Goal: Task Accomplishment & Management: Complete application form

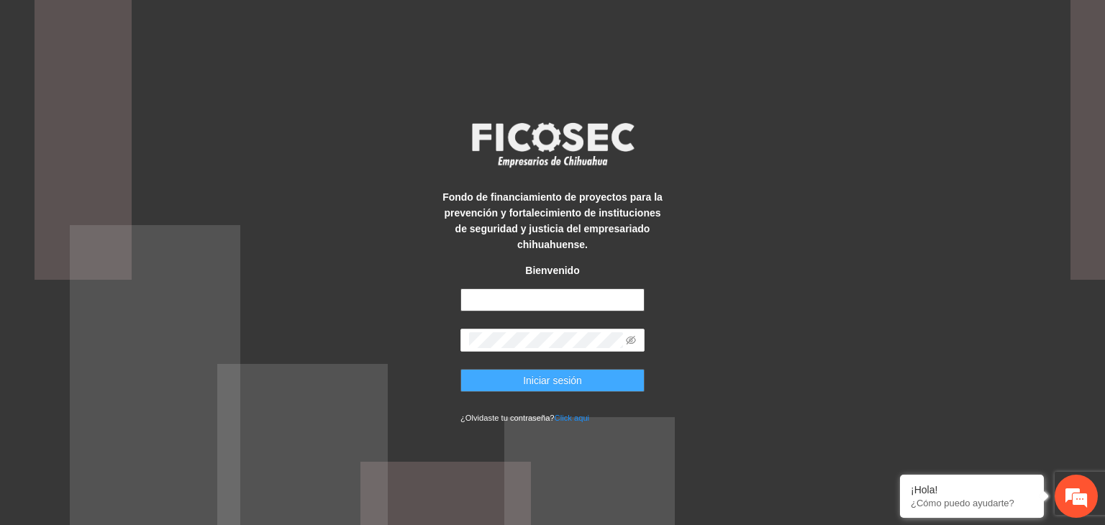
type input "**********"
click at [561, 376] on span "Iniciar sesión" at bounding box center [552, 381] width 59 height 16
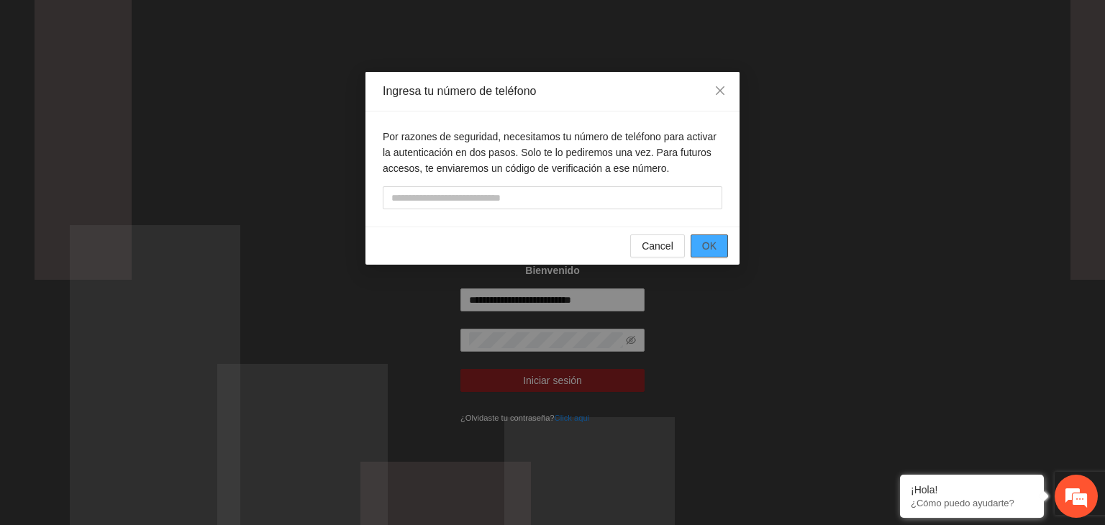
click at [711, 243] on span "OK" at bounding box center [709, 246] width 14 height 16
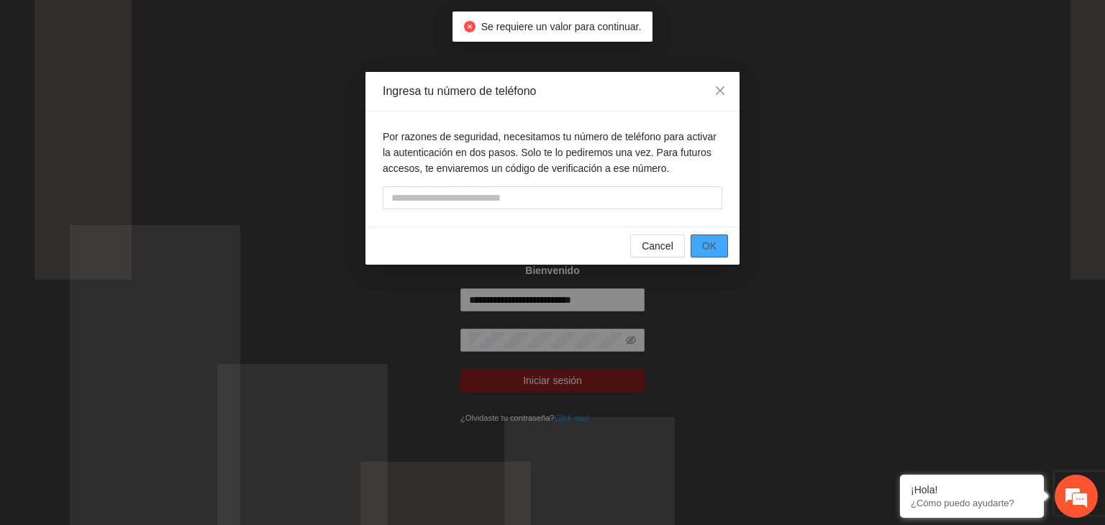
click at [711, 243] on span "OK" at bounding box center [709, 246] width 14 height 16
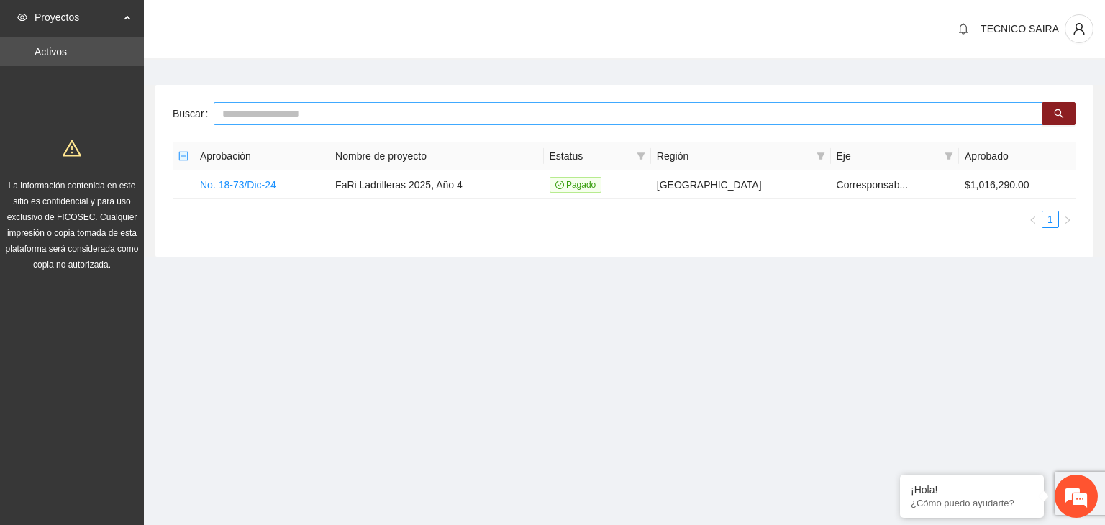
click at [263, 113] on input "text" at bounding box center [629, 113] width 830 height 23
click at [219, 185] on link "No. 18-73/Dic-24" at bounding box center [238, 185] width 76 height 12
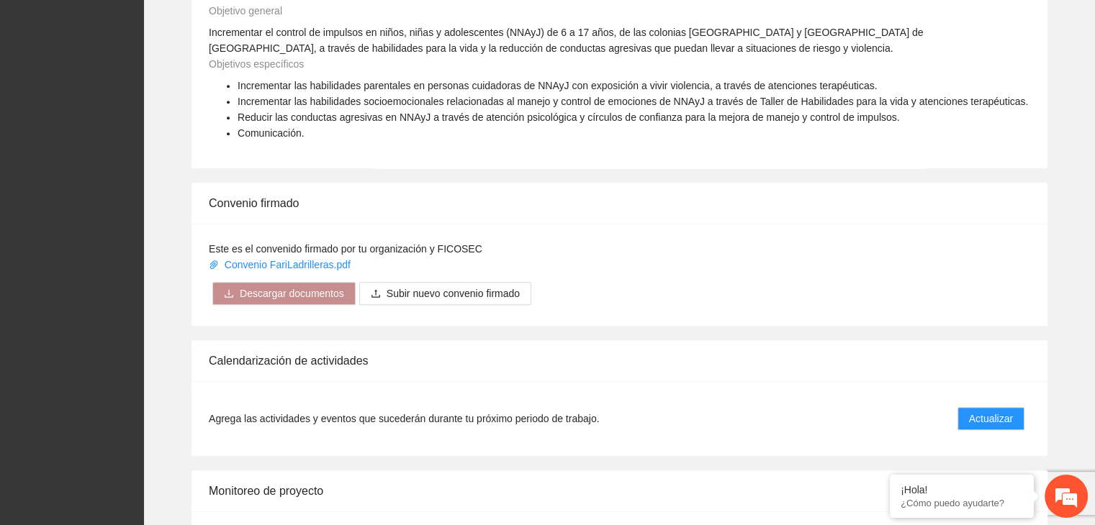
scroll to position [1091, 0]
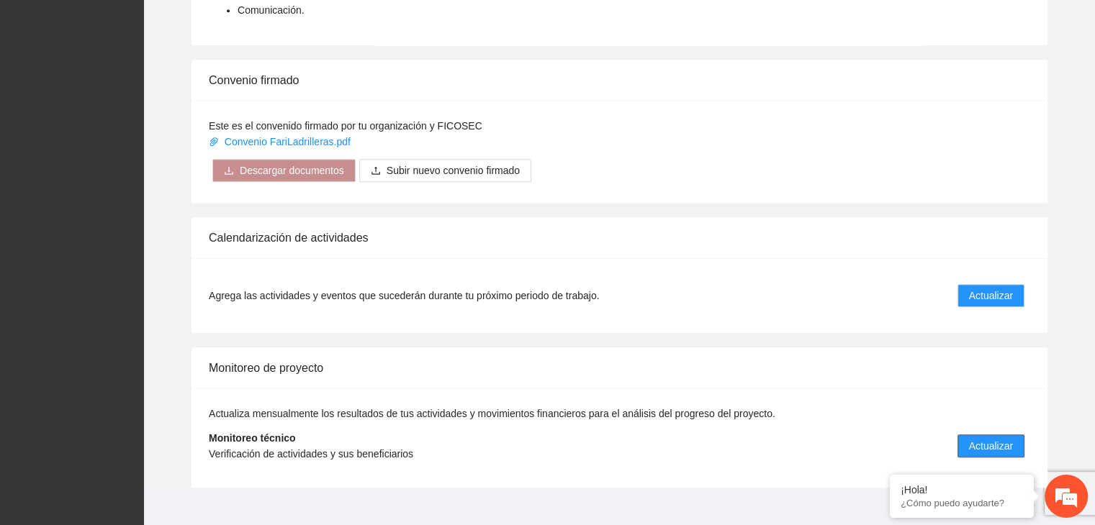
click at [997, 438] on span "Actualizar" at bounding box center [991, 446] width 44 height 16
click at [996, 438] on span "Actualizar" at bounding box center [991, 446] width 44 height 16
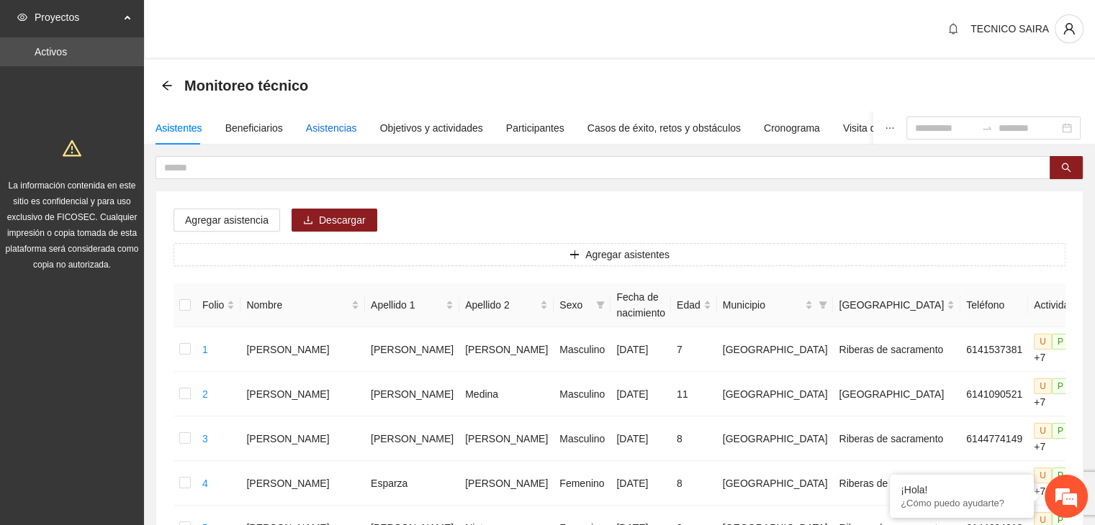
click at [325, 132] on div "Asistencias" at bounding box center [331, 128] width 51 height 16
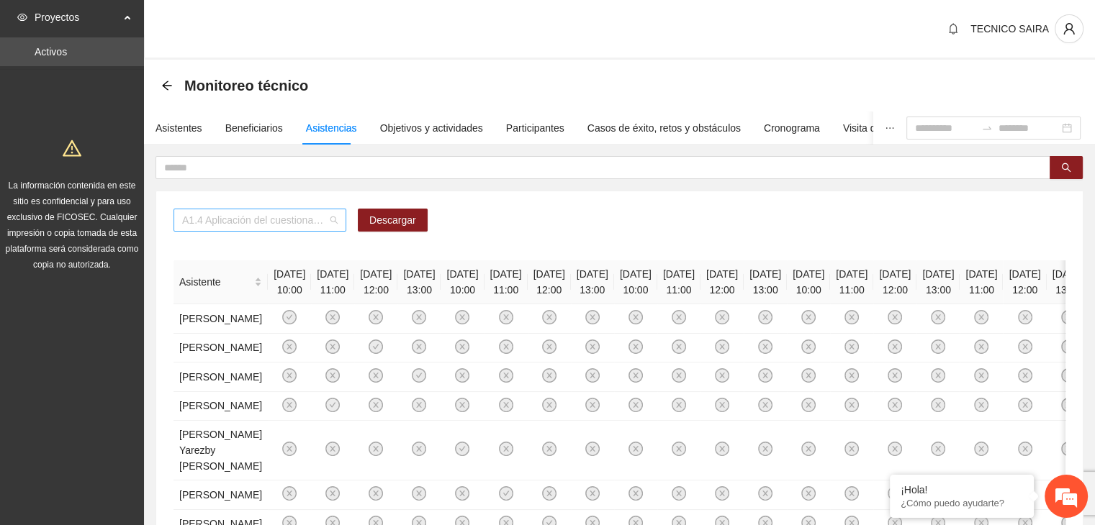
click at [333, 224] on span "A1.4 Aplicación del cuestionario MENA PRE y POST" at bounding box center [259, 220] width 155 height 22
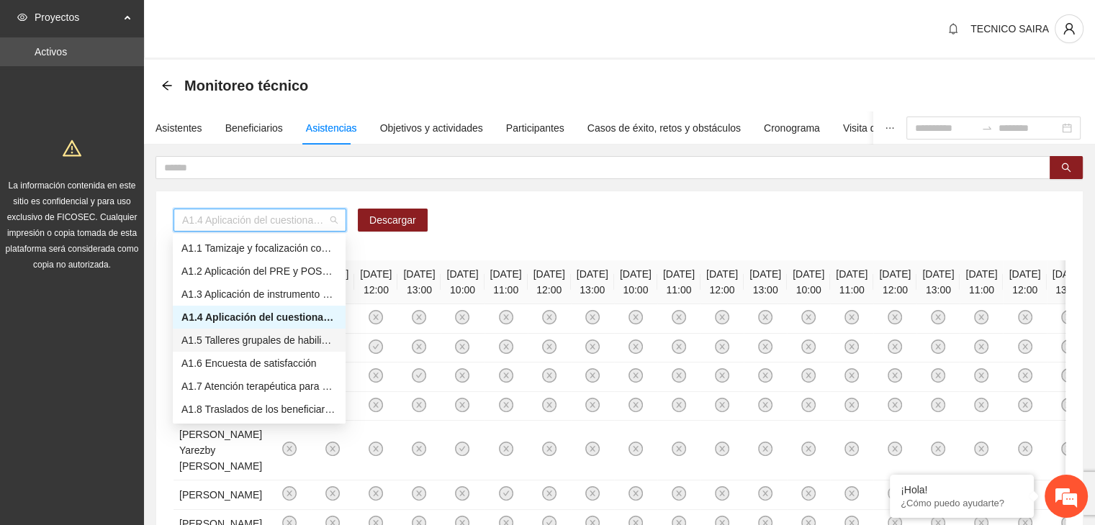
click at [256, 340] on div "A1.5 Talleres grupales de habilidades para la vida (Autoestima, Autoconocimient…" at bounding box center [258, 340] width 155 height 16
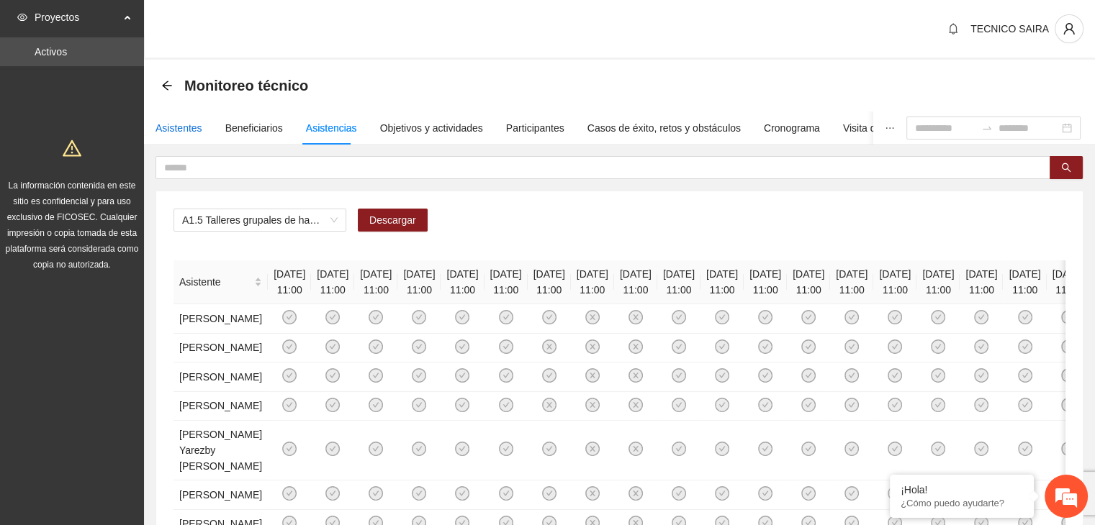
click at [186, 127] on div "Asistentes" at bounding box center [178, 128] width 47 height 16
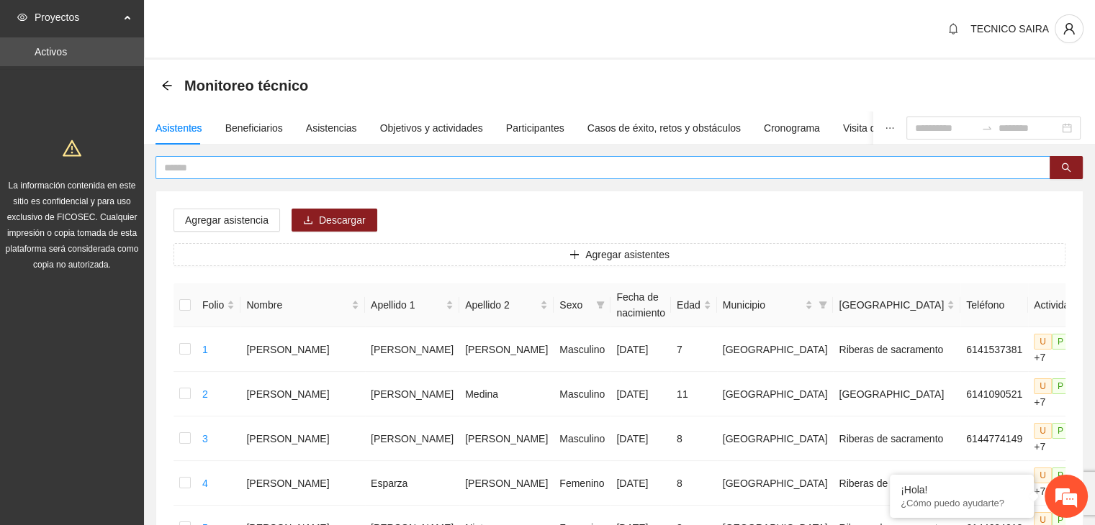
click at [193, 156] on span at bounding box center [602, 167] width 895 height 23
click at [188, 163] on input "text" at bounding box center [597, 168] width 866 height 16
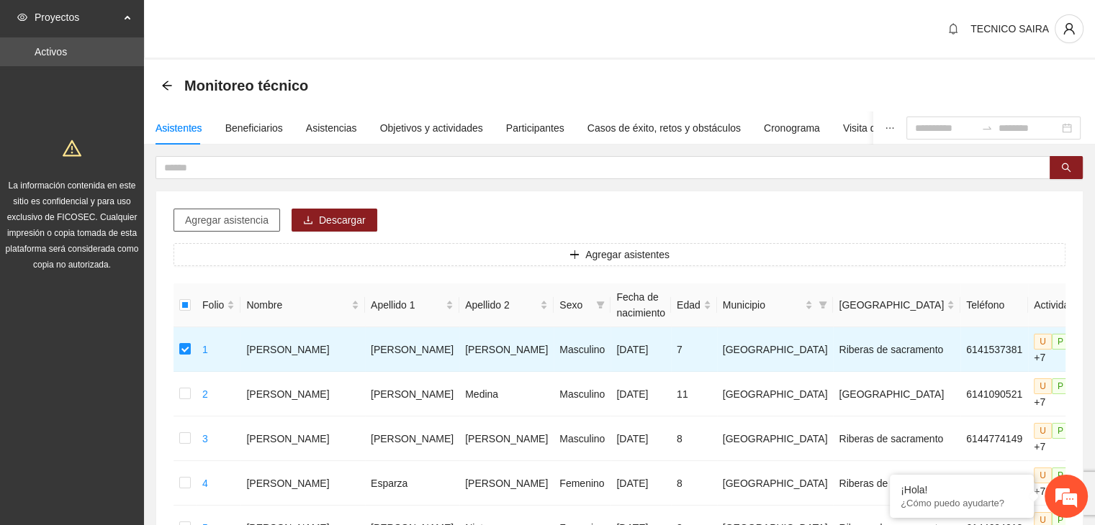
click at [204, 214] on span "Agregar asistencia" at bounding box center [226, 220] width 83 height 16
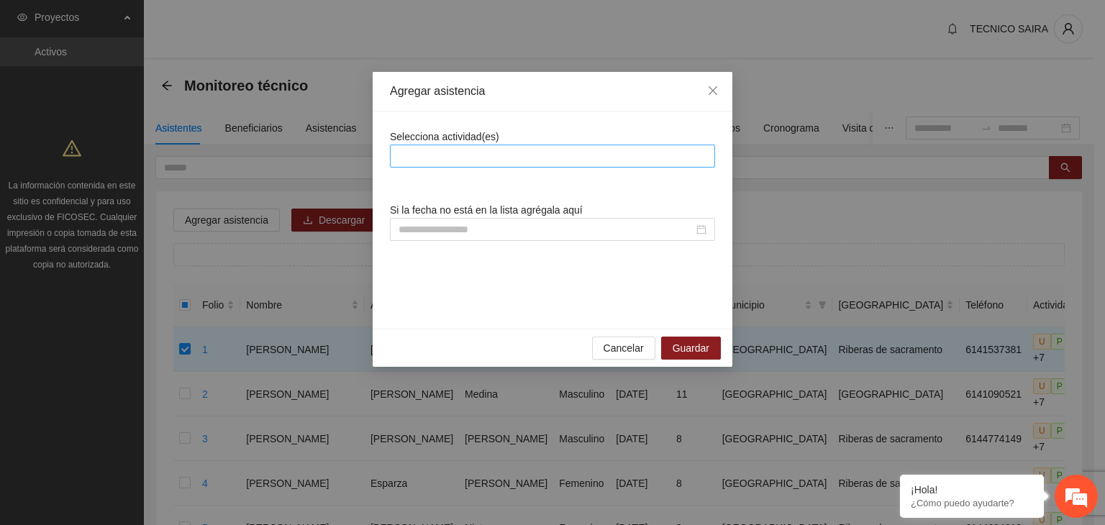
click at [502, 161] on div at bounding box center [553, 156] width 318 height 17
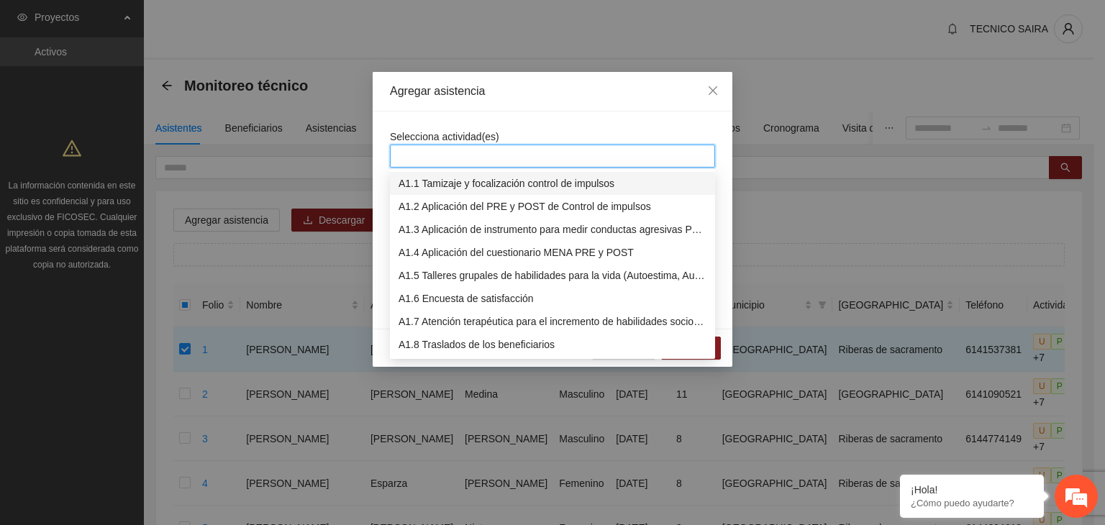
type input "*"
click at [433, 279] on div "A1.5 Talleres grupales de habilidades para la vida (Autoestima, Autoconocimient…" at bounding box center [553, 276] width 308 height 16
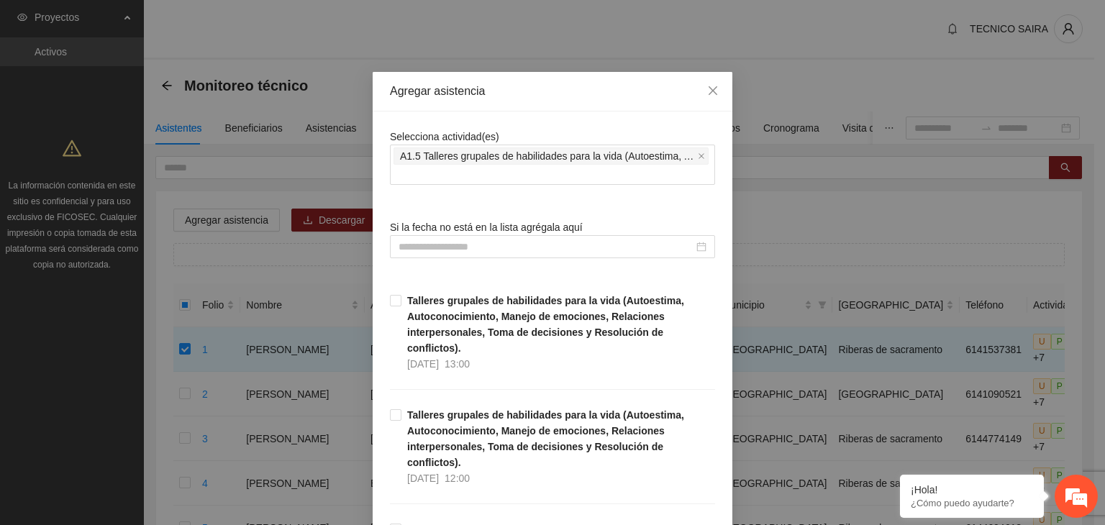
click at [751, 200] on div "Agregar asistencia Selecciona actividad(es) A1.5 Talleres grupales de habilidad…" at bounding box center [552, 262] width 1105 height 525
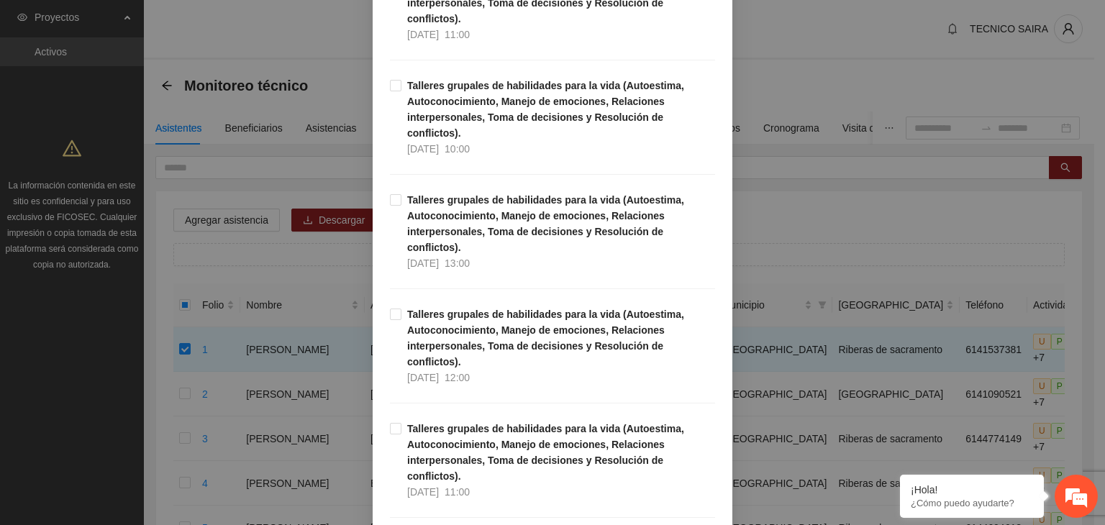
scroll to position [2361, 0]
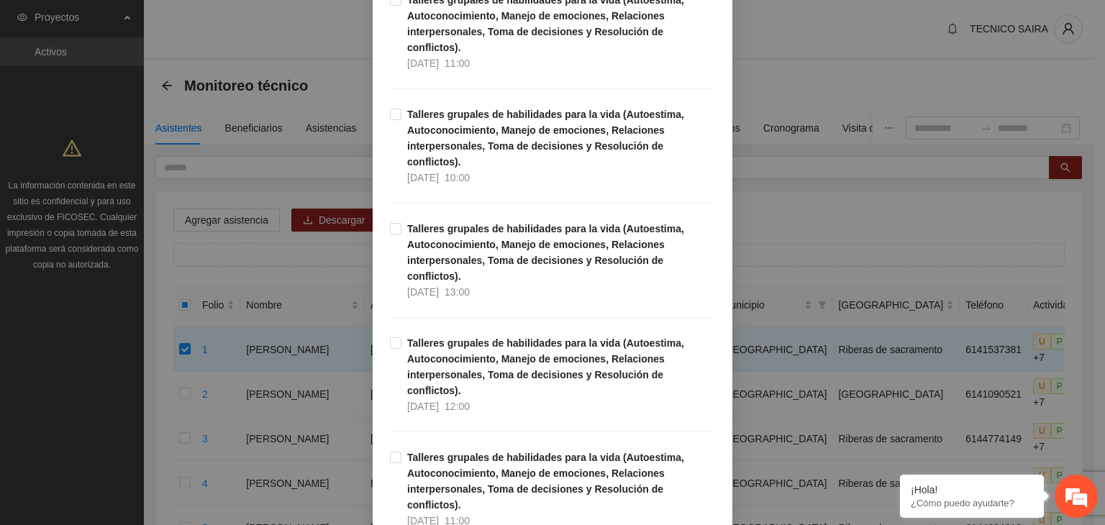
click at [807, 226] on div "Agregar asistencia Selecciona actividad(es) A1.5 Talleres grupales de habilidad…" at bounding box center [552, 262] width 1105 height 525
click at [887, 228] on div "Agregar asistencia Selecciona actividad(es) A1.5 Talleres grupales de habilidad…" at bounding box center [552, 262] width 1105 height 525
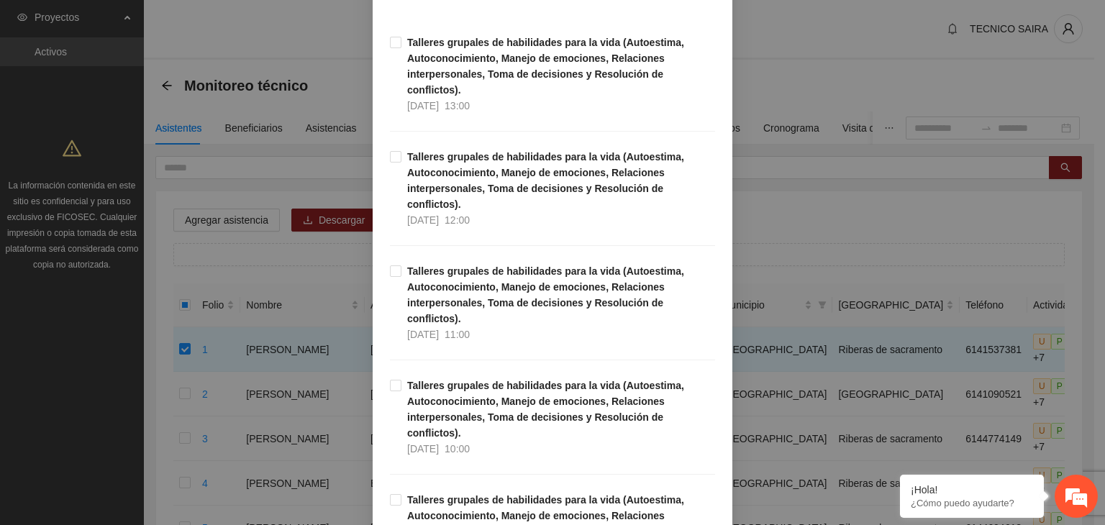
scroll to position [1, 0]
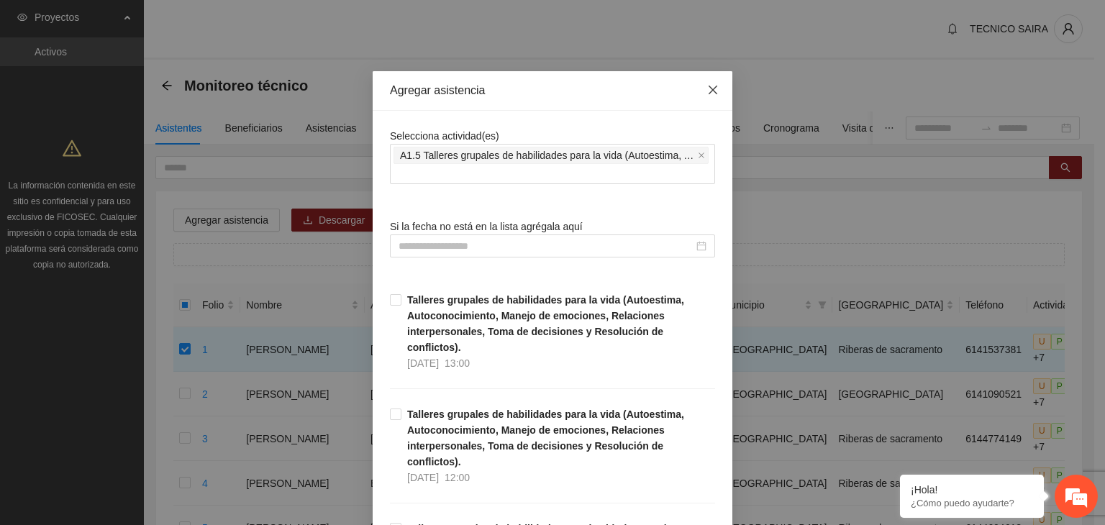
click at [713, 91] on icon "close" at bounding box center [713, 90] width 12 height 12
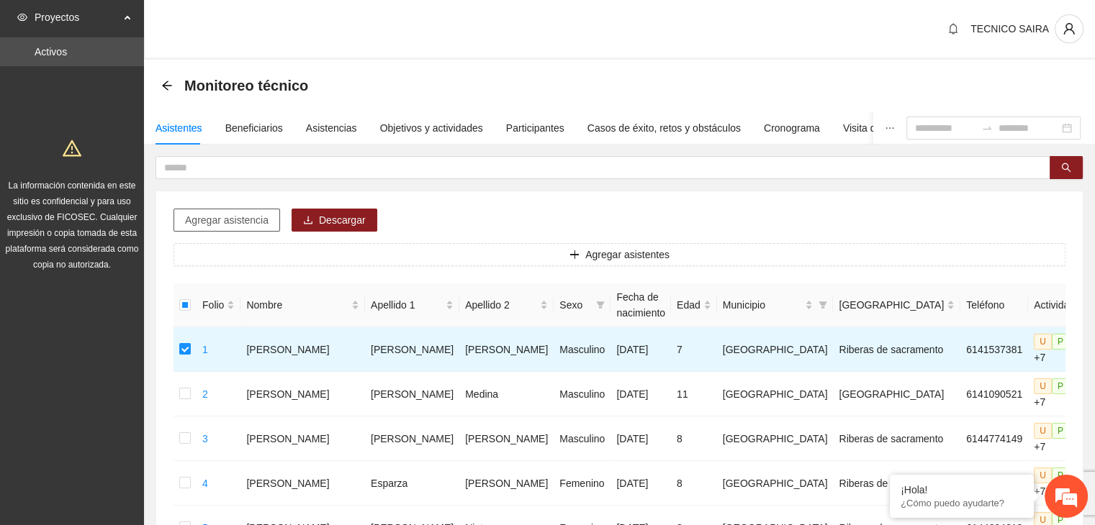
click at [250, 224] on span "Agregar asistencia" at bounding box center [226, 220] width 83 height 16
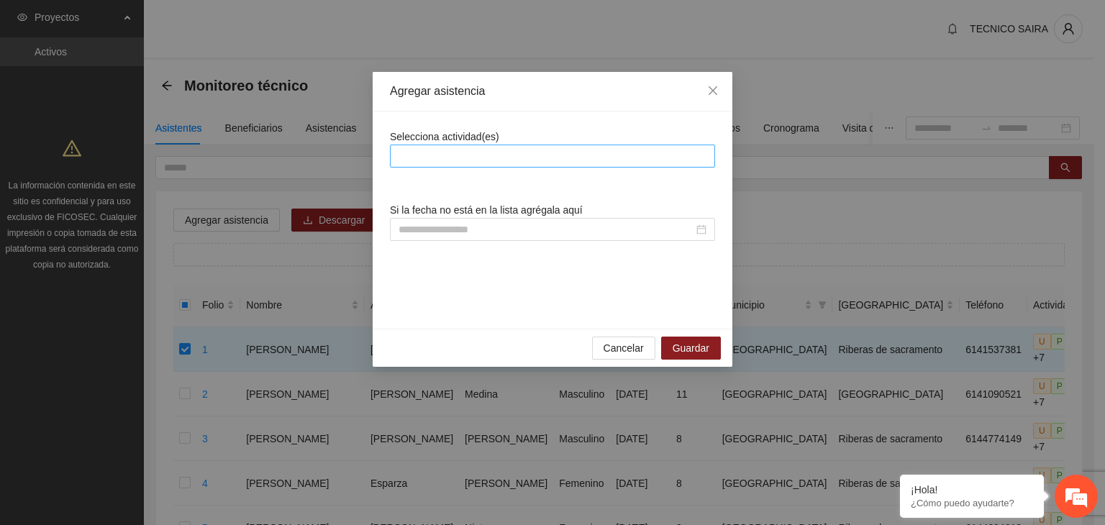
click at [593, 158] on div at bounding box center [553, 156] width 318 height 17
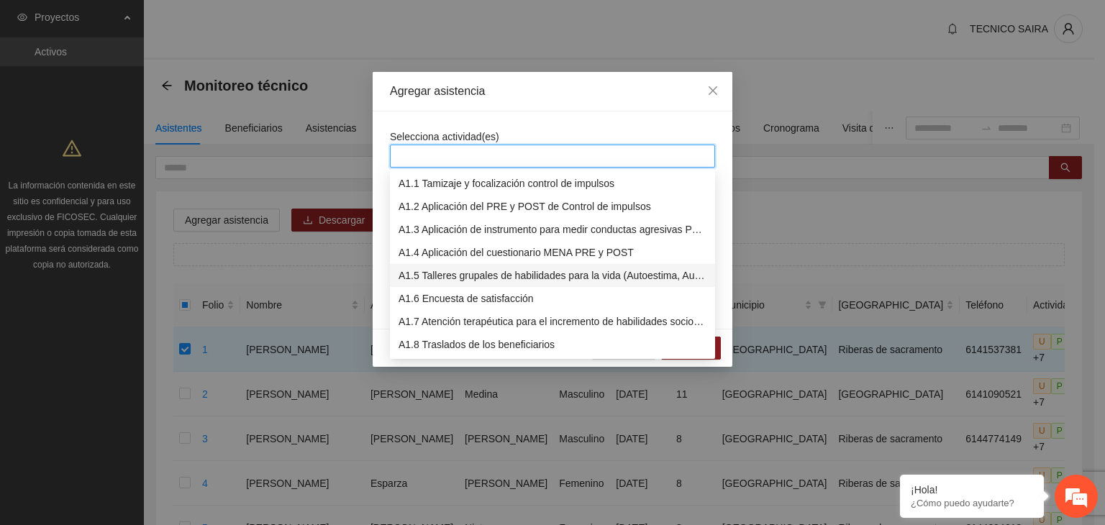
click at [499, 274] on div "A1.5 Talleres grupales de habilidades para la vida (Autoestima, Autoconocimient…" at bounding box center [553, 276] width 308 height 16
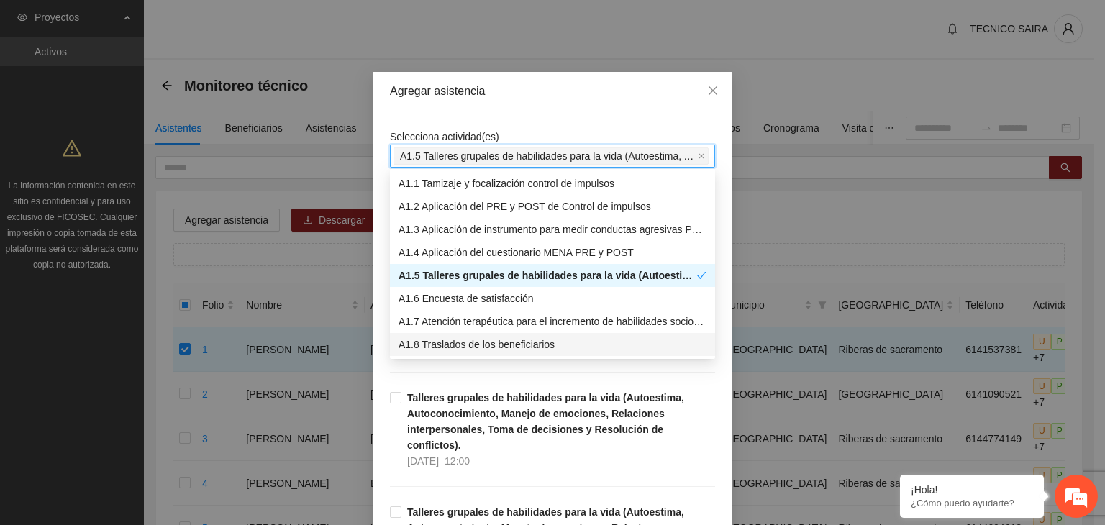
scroll to position [23, 0]
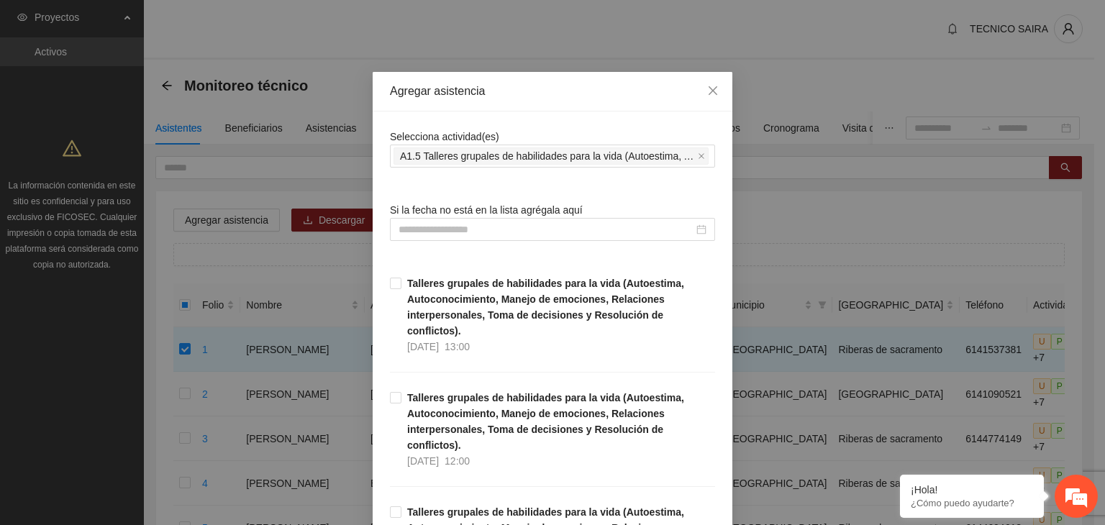
click at [777, 76] on div "Agregar asistencia Selecciona actividad(es) A1.5 Talleres grupales de habilidad…" at bounding box center [552, 262] width 1105 height 525
click at [640, 232] on input at bounding box center [546, 230] width 295 height 16
click at [792, 257] on div "Agregar asistencia Selecciona actividad(es) A1.5 Talleres grupales de habilidad…" at bounding box center [552, 262] width 1105 height 525
click at [402, 286] on span "Talleres grupales de habilidades para la vida (Autoestima, Autoconocimiento, Ma…" at bounding box center [559, 315] width 314 height 79
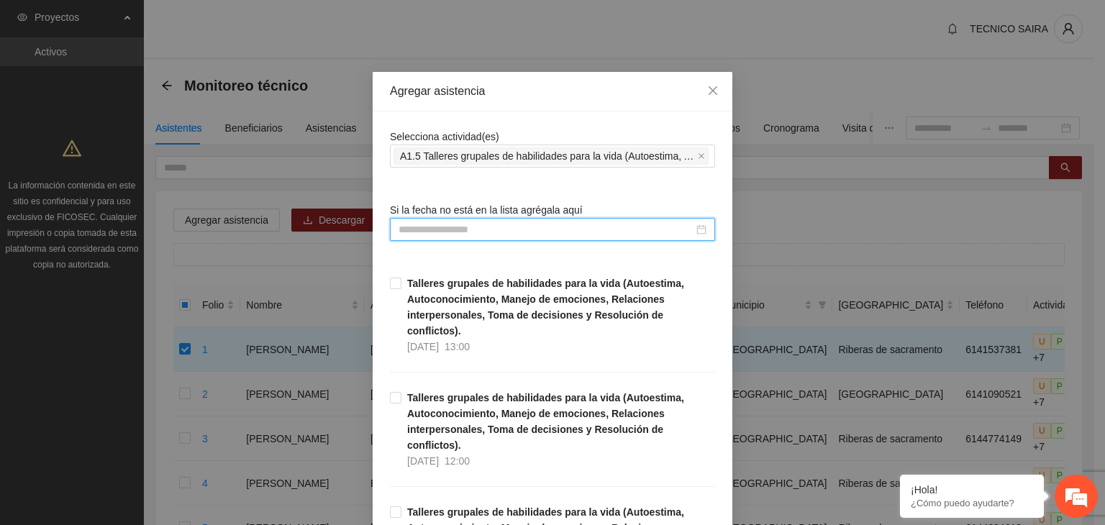
click at [671, 226] on input at bounding box center [546, 230] width 295 height 16
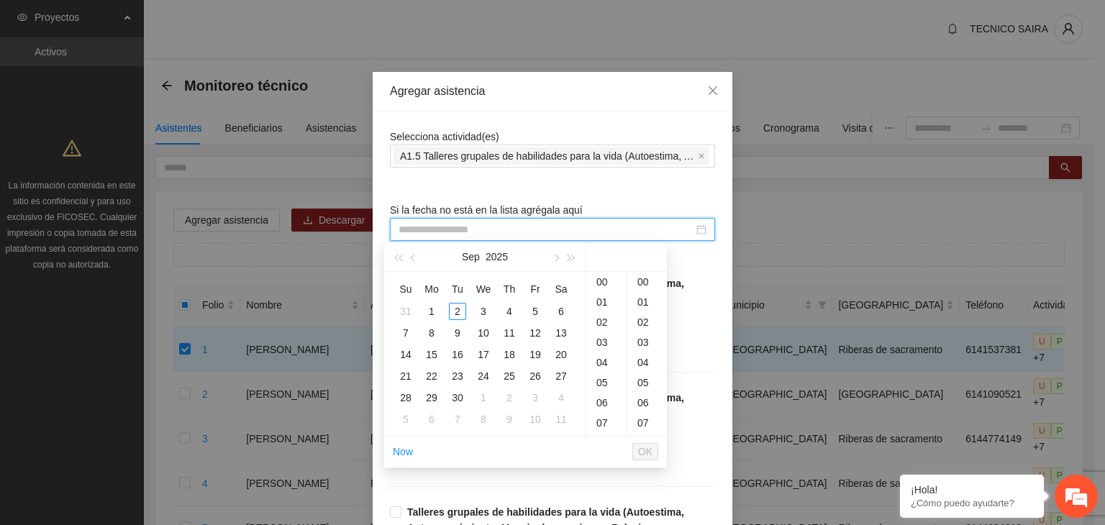
click at [671, 226] on input at bounding box center [546, 230] width 295 height 16
click at [687, 286] on span "Talleres grupales de habilidades para la vida (Autoestima, Autoconocimiento, Ma…" at bounding box center [559, 315] width 314 height 79
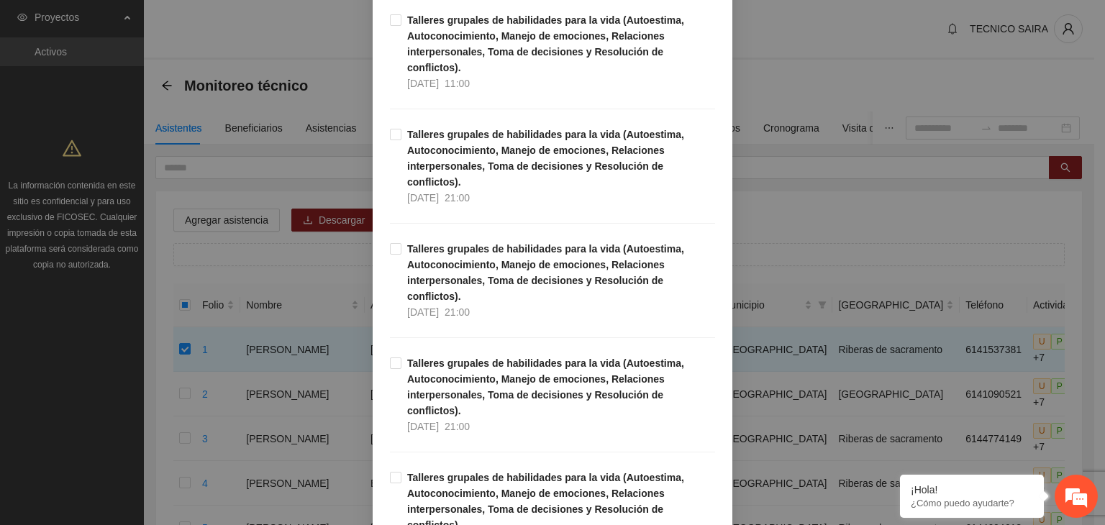
scroll to position [4255, 0]
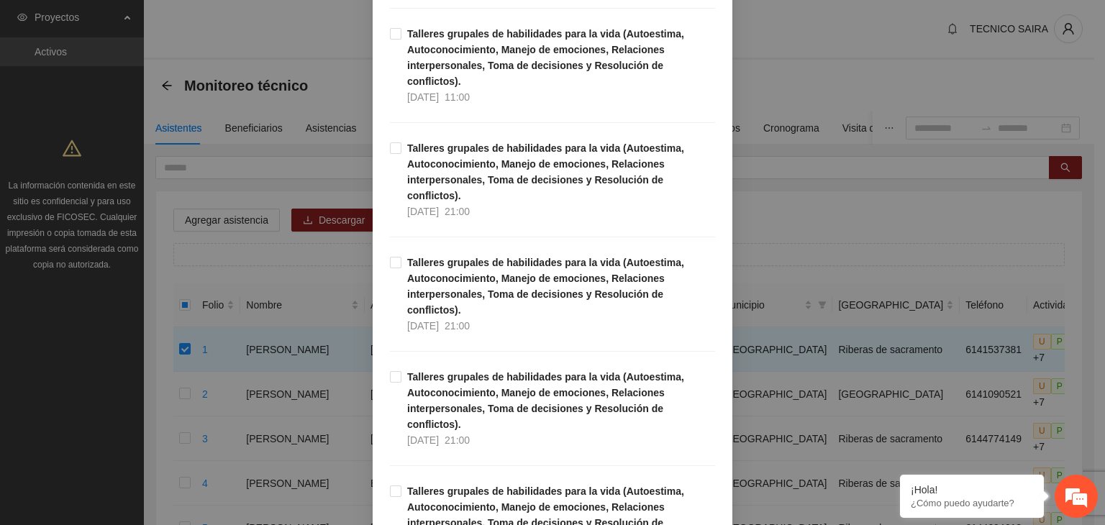
click at [802, 38] on div "Agregar asistencia Selecciona actividad(es) A1.5 Talleres grupales de habilidad…" at bounding box center [552, 262] width 1105 height 525
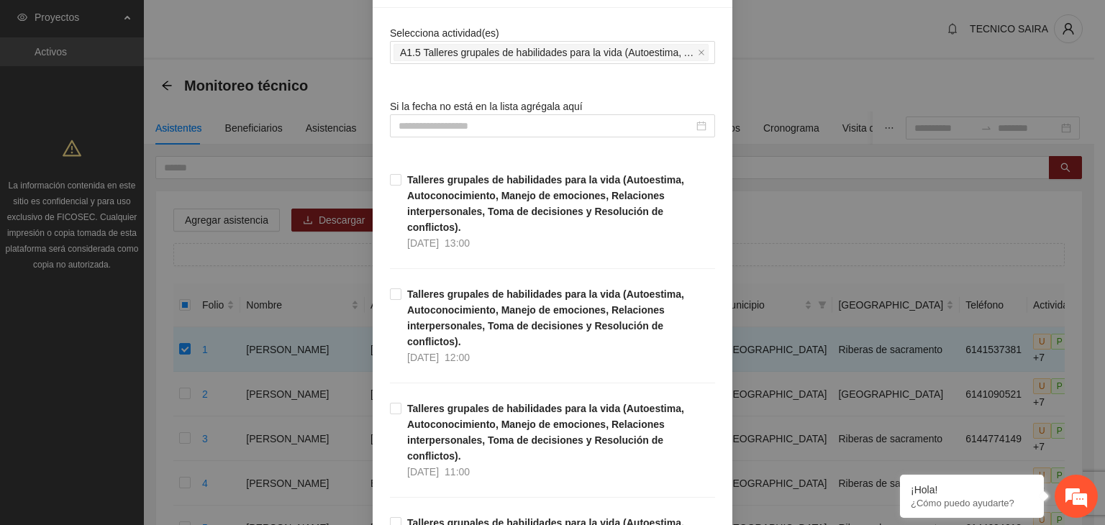
scroll to position [0, 0]
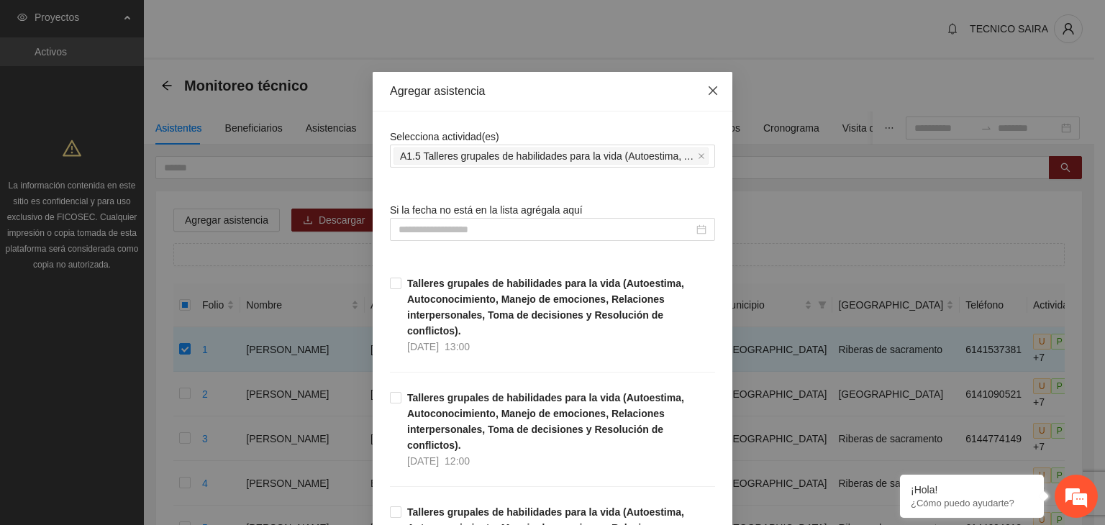
click at [707, 91] on icon "close" at bounding box center [713, 91] width 12 height 12
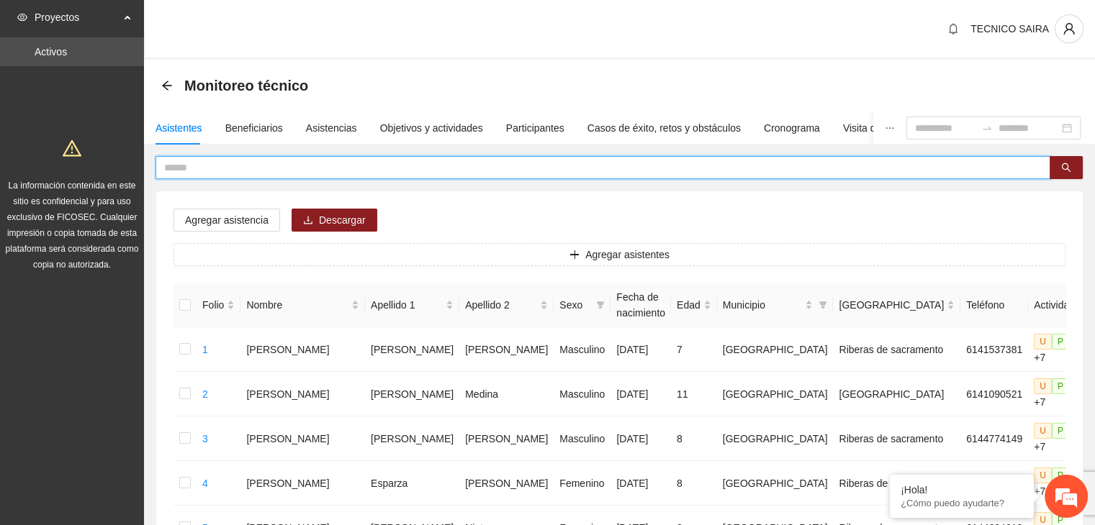
click at [199, 171] on input "text" at bounding box center [597, 168] width 866 height 16
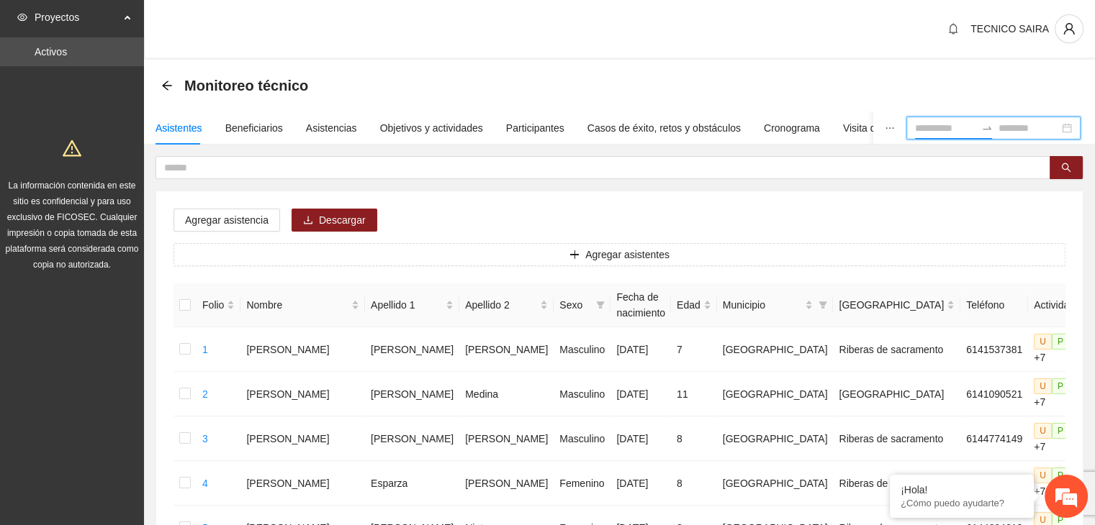
click at [915, 130] on input at bounding box center [945, 128] width 60 height 16
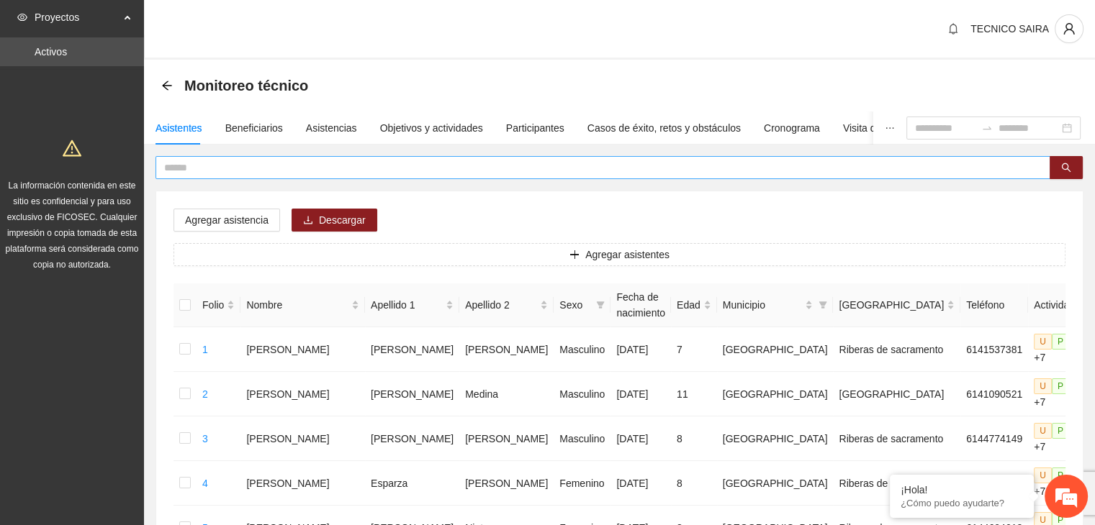
click at [301, 175] on span at bounding box center [602, 167] width 895 height 23
click at [299, 168] on input "text" at bounding box center [597, 168] width 866 height 16
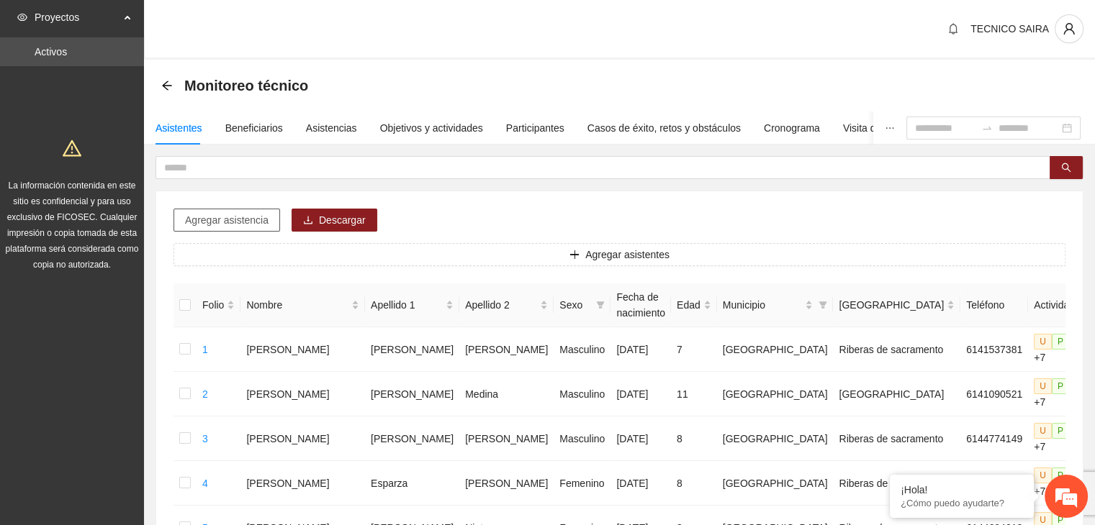
click at [266, 214] on button "Agregar asistencia" at bounding box center [226, 220] width 107 height 23
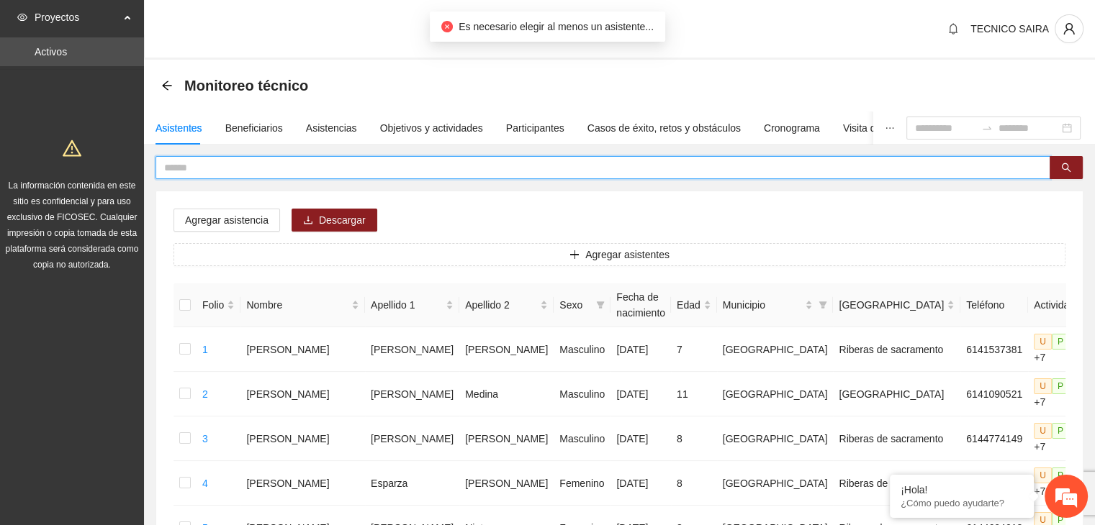
click at [268, 167] on input "text" at bounding box center [597, 168] width 866 height 16
click at [1065, 169] on icon "search" at bounding box center [1066, 167] width 9 height 9
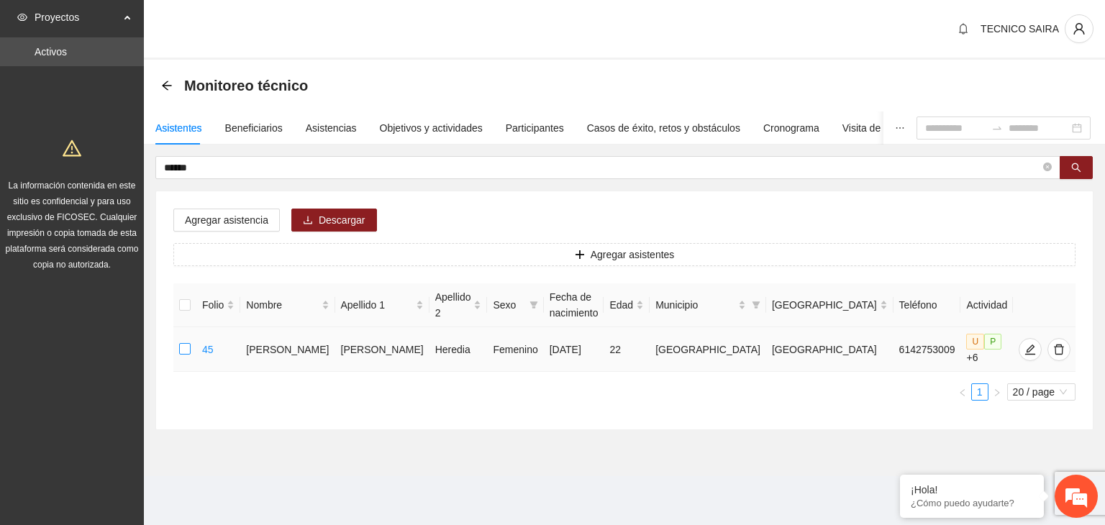
click at [187, 355] on label at bounding box center [185, 350] width 12 height 16
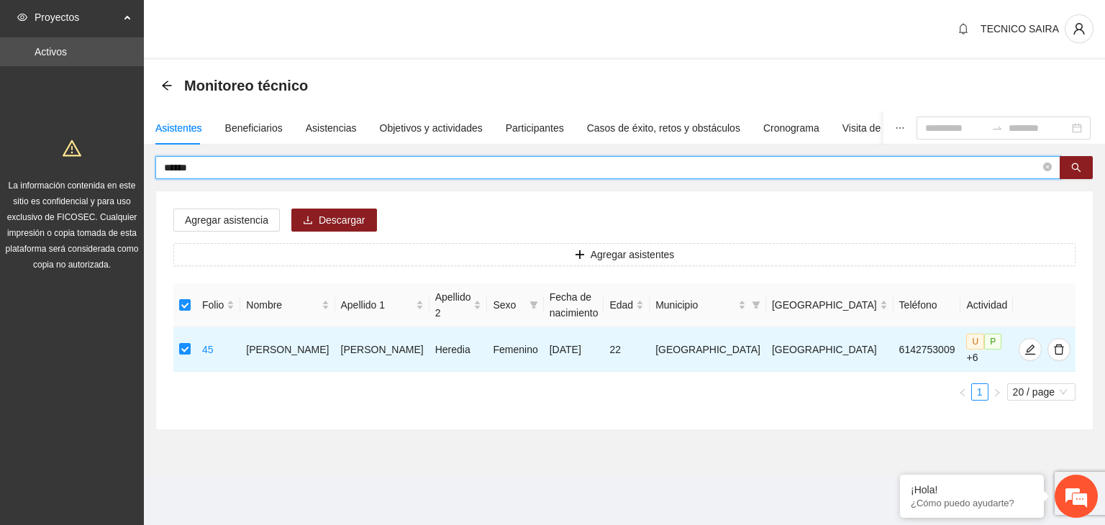
click at [252, 170] on input "******" at bounding box center [602, 168] width 877 height 16
type input "*"
click at [1082, 166] on button "button" at bounding box center [1076, 167] width 33 height 23
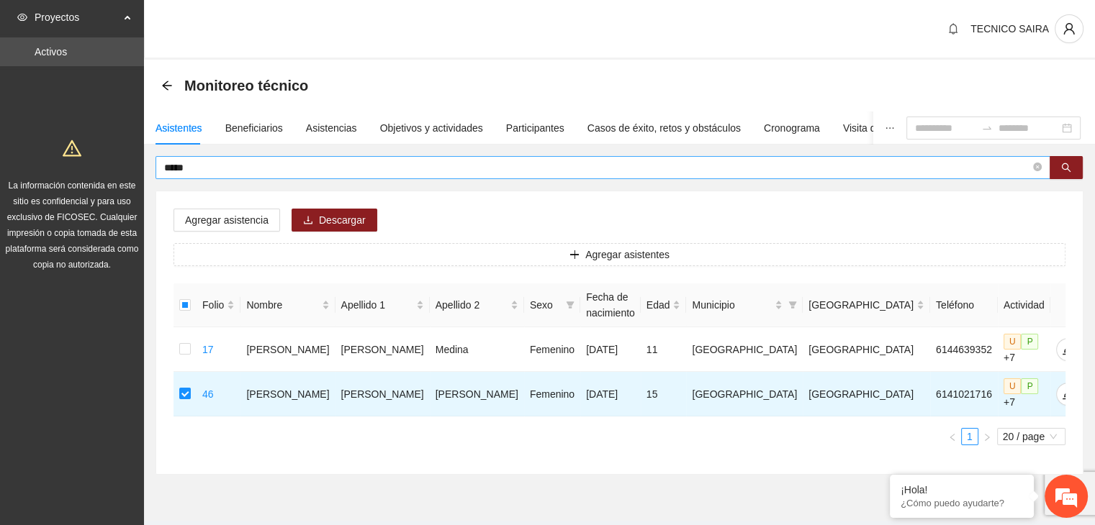
click at [224, 162] on input "*****" at bounding box center [597, 168] width 866 height 16
type input "*"
type input "****"
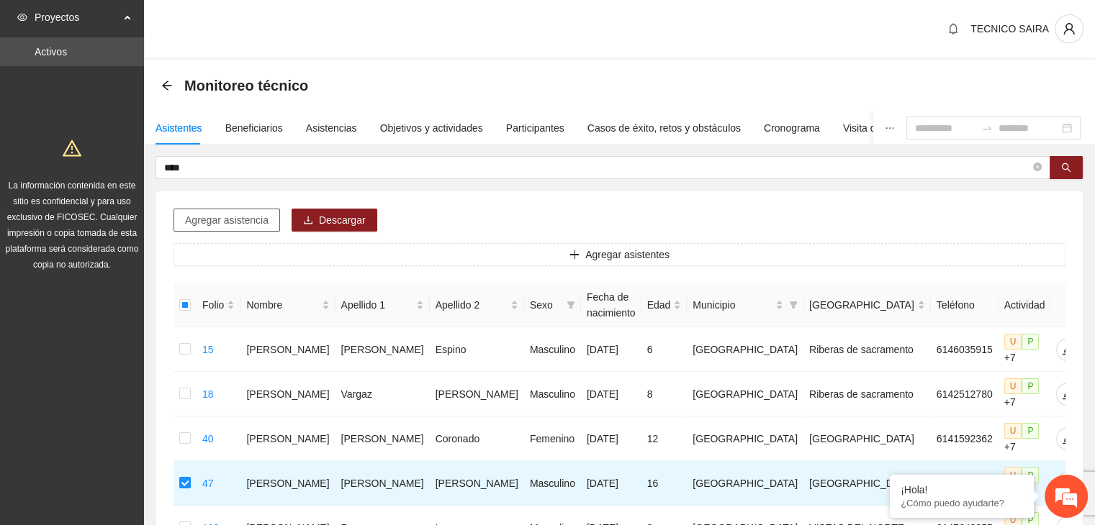
click at [257, 219] on span "Agregar asistencia" at bounding box center [226, 220] width 83 height 16
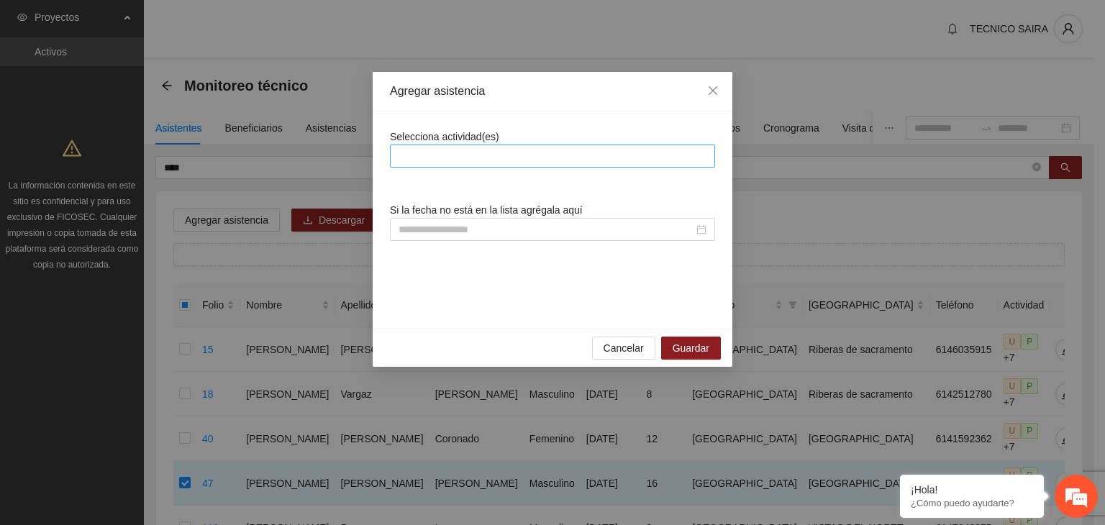
click at [602, 148] on div at bounding box center [553, 156] width 318 height 17
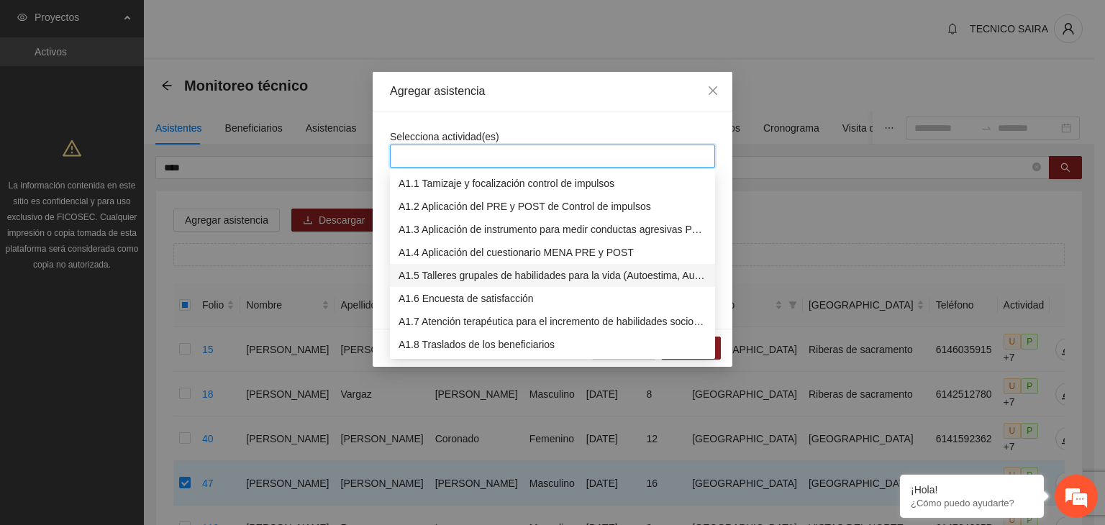
click at [522, 281] on div "A1.5 Talleres grupales de habilidades para la vida (Autoestima, Autoconocimient…" at bounding box center [553, 276] width 308 height 16
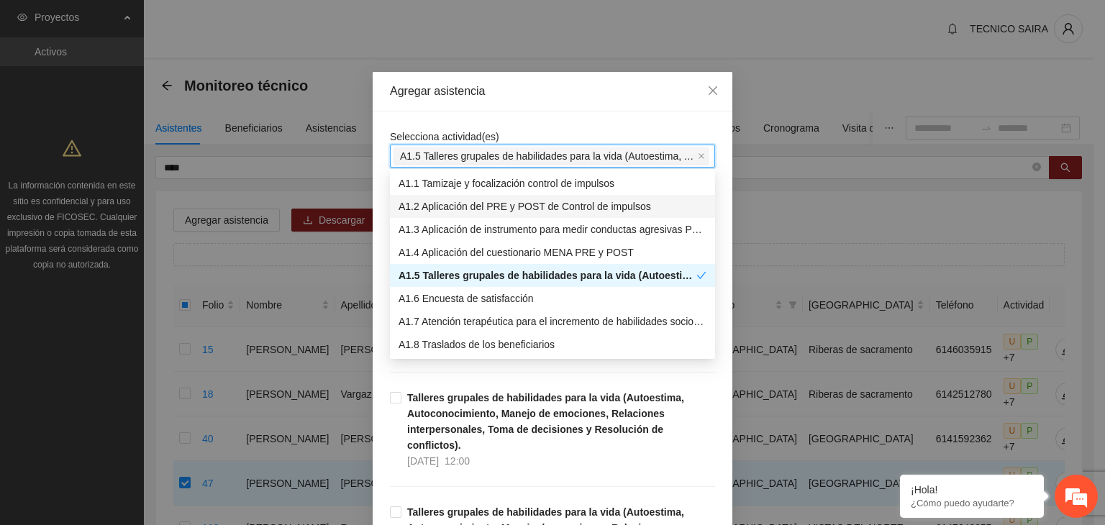
click at [796, 220] on div "Agregar asistencia Selecciona actividad(es) A1.5 Talleres grupales de habilidad…" at bounding box center [552, 262] width 1105 height 525
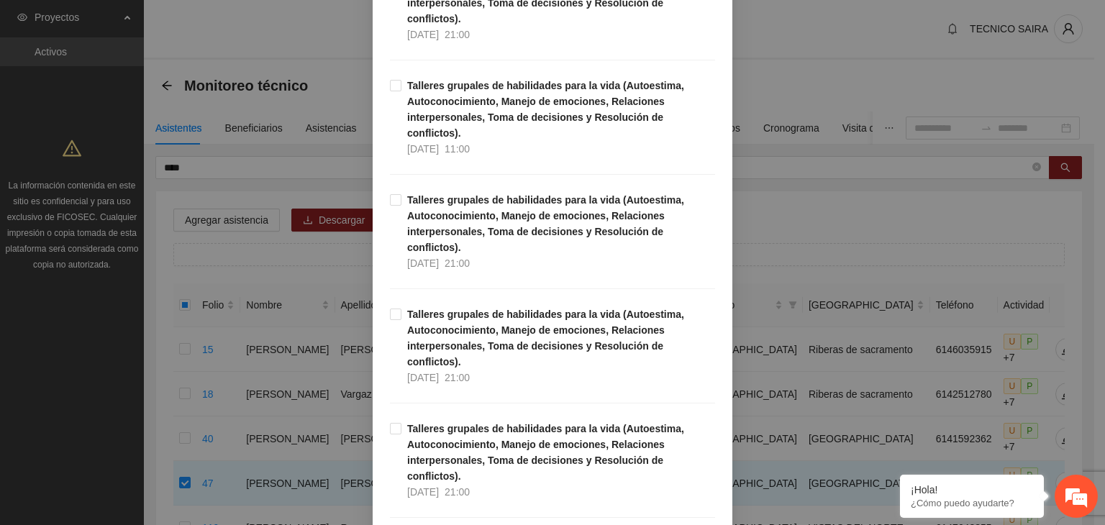
scroll to position [4232, 0]
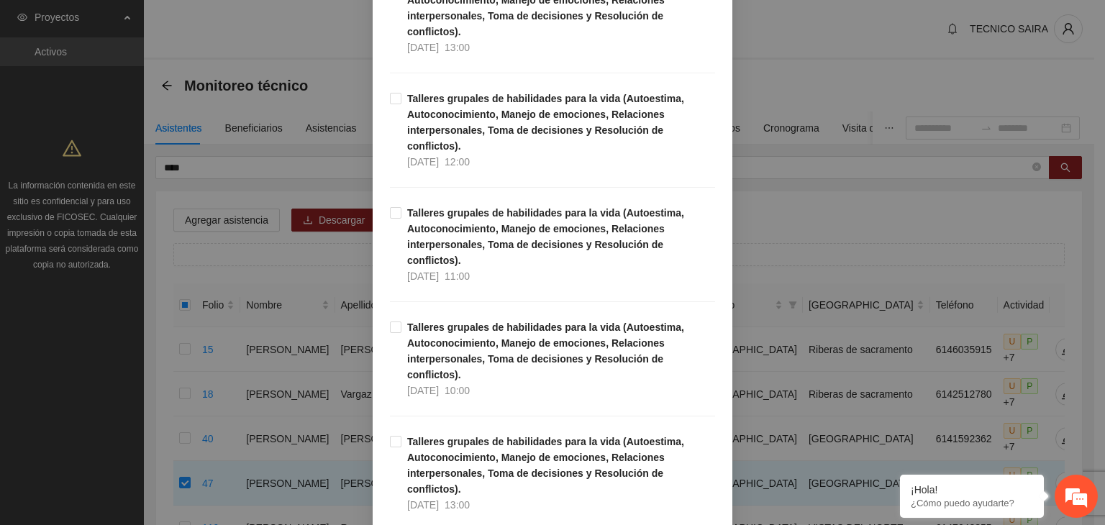
scroll to position [2073, 0]
